Goal: Information Seeking & Learning: Understand process/instructions

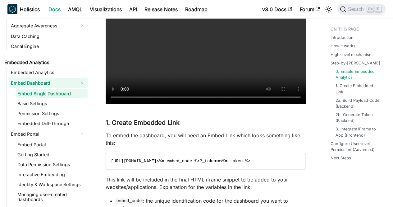
scroll to position [805, 0]
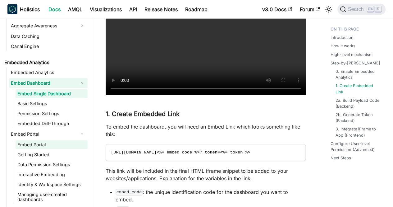
click at [51, 145] on link "Embed Portal" at bounding box center [52, 144] width 72 height 9
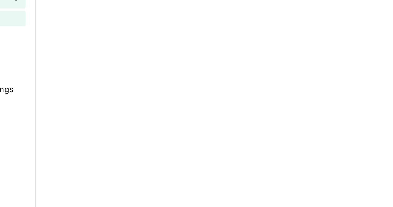
scroll to position [429, 0]
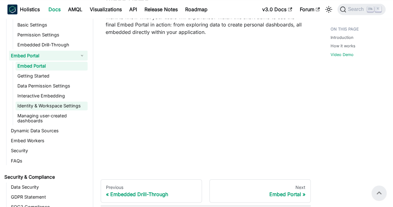
scroll to position [657, 0]
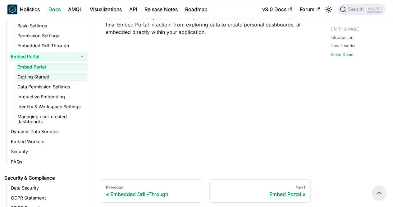
click at [43, 75] on link "Getting Started" at bounding box center [52, 76] width 72 height 9
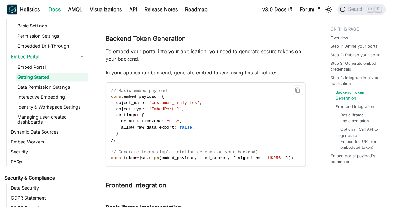
scroll to position [557, 0]
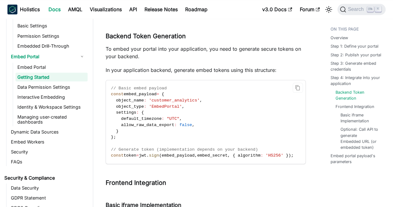
click at [201, 141] on code "// Basic embed payload const embed_payload = { object_name : 'customer_analytic…" at bounding box center [206, 121] width 200 height 83
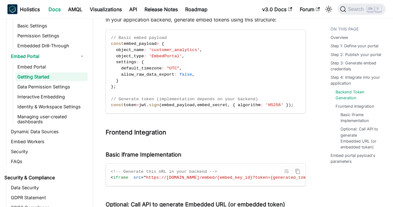
scroll to position [0, 0]
click at [229, 179] on span "https://[DOMAIN_NAME]/embed/{embed_key_id}?token={generated_token}" at bounding box center [229, 177] width 167 height 5
click at [226, 180] on span "https://[DOMAIN_NAME]/embed/{embed_key_id}?token={generated_token}" at bounding box center [229, 177] width 167 height 5
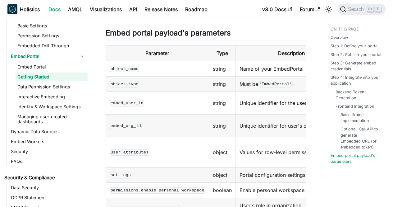
scroll to position [904, 0]
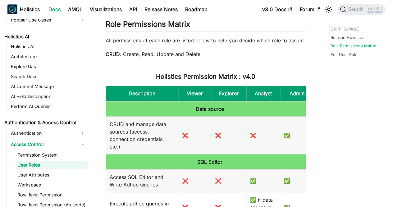
scroll to position [0, 12]
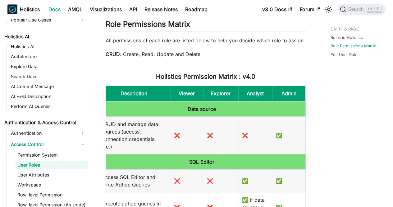
click at [108, 56] on strong "CRUD" at bounding box center [113, 54] width 14 height 6
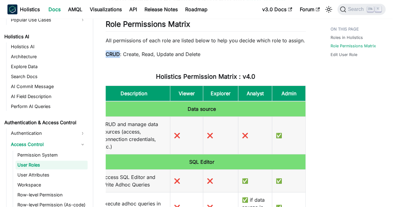
click at [108, 56] on strong "CRUD" at bounding box center [113, 54] width 14 height 6
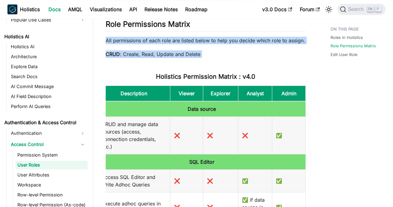
click at [106, 39] on p "All permissions of each role are listed below to help you decide which role to …" at bounding box center [206, 40] width 200 height 7
